Goal: Information Seeking & Learning: Understand process/instructions

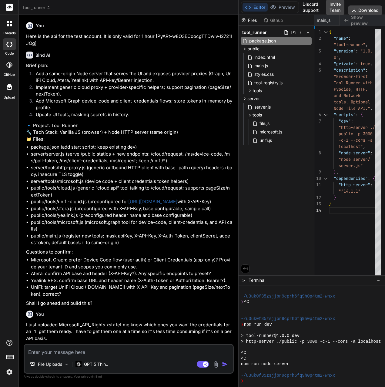
scroll to position [119, 0]
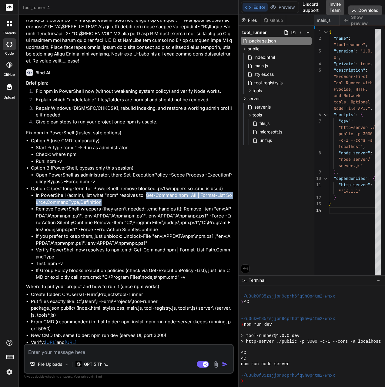
drag, startPoint x: 146, startPoint y: 220, endPoint x: 100, endPoint y: 228, distance: 47.1
click at [100, 206] on li "In PowerShell (admin), list what “npm” resolves to: Get-Command npm -All | Form…" at bounding box center [134, 199] width 197 height 14
copy li "Get-Command npm -All | Format-List Source,CommandType,Definition"
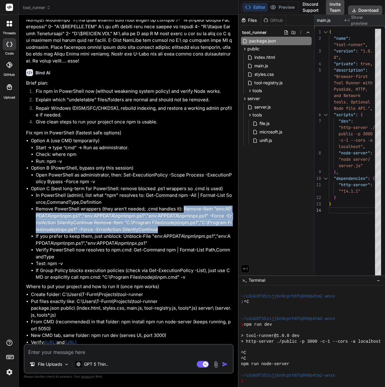
drag, startPoint x: 183, startPoint y: 234, endPoint x: 125, endPoint y: 254, distance: 61.0
click at [125, 233] on li "Remove PowerShell wrappers (they aren’t needed; .cmd handles it): Remove-Item "…" at bounding box center [134, 219] width 197 height 27
copy li "Remove-Item " e n v : A P P D A T A \npm \npm . p s 1 " , " env:APPDATA\npm\npm…"
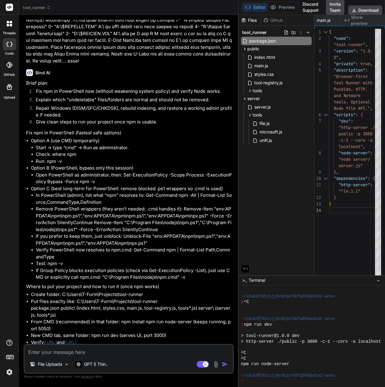
click at [126, 281] on li "If Group Policy blocks execution policies (check via Get-ExecutionPolicy -List)…" at bounding box center [134, 274] width 197 height 14
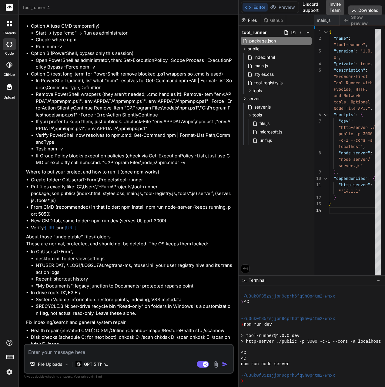
scroll to position [1999, 0]
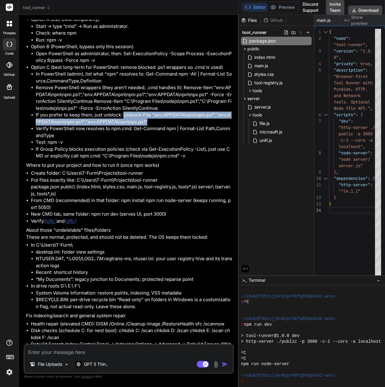
drag, startPoint x: 124, startPoint y: 139, endPoint x: 152, endPoint y: 145, distance: 28.7
click at [152, 125] on li "If you prefer to keep them, just unblock: Unblock-File " e n v : A P P D A T A …" at bounding box center [134, 119] width 197 height 14
copy li "Unblock-File " e n v : A P P D A T A \npm \npm . p s 1 " , " env:APPDATA\npm\np…"
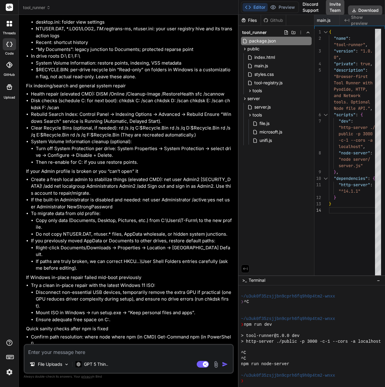
scroll to position [2241, 0]
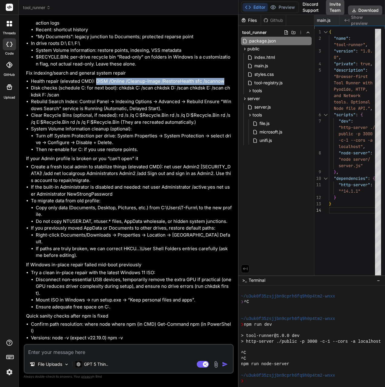
drag, startPoint x: 96, startPoint y: 106, endPoint x: 229, endPoint y: 103, distance: 132.6
click at [229, 85] on li "Health repair (elevated CMD): DISM /Online /Cleanup-Image /RestoreHealth sfc /s…" at bounding box center [132, 81] width 202 height 7
copy li "DISM /Online /Cleanup-Image /RestoreHealth sfc /scannow"
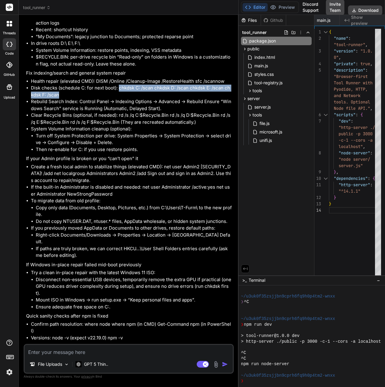
drag, startPoint x: 119, startPoint y: 113, endPoint x: 124, endPoint y: 118, distance: 7.7
click at [124, 98] on li "Disk checks (schedule C: for next boot): chkdsk C: /scan chkdsk D: /scan chkdsk…" at bounding box center [132, 92] width 202 height 14
copy li "chkdsk C: /scan chkdsk D: /scan chkdsk E: /scan chkdsk F: /scan"
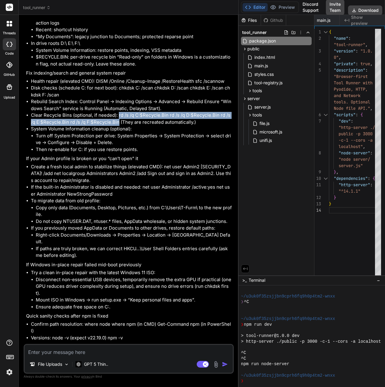
drag, startPoint x: 119, startPoint y: 140, endPoint x: 117, endPoint y: 146, distance: 6.0
click at [117, 126] on li "Clear Recycle Bins (optional, if needed): rd /s /q C:$Recycle.Bin rd /s /q D:$R…" at bounding box center [132, 119] width 202 height 14
copy li "rd /s /q C:$Recycle.Bin rd /s /q D:$Recycle.Bin rd /s /q E:$Recycle.Bin rd /s /…"
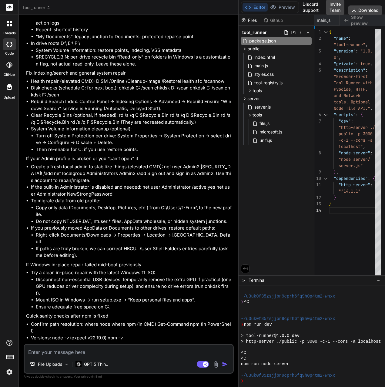
click at [117, 146] on li "Turn off System Protection per drive: System Properties → System Protection → s…" at bounding box center [134, 140] width 197 height 14
